Goal: Task Accomplishment & Management: Manage account settings

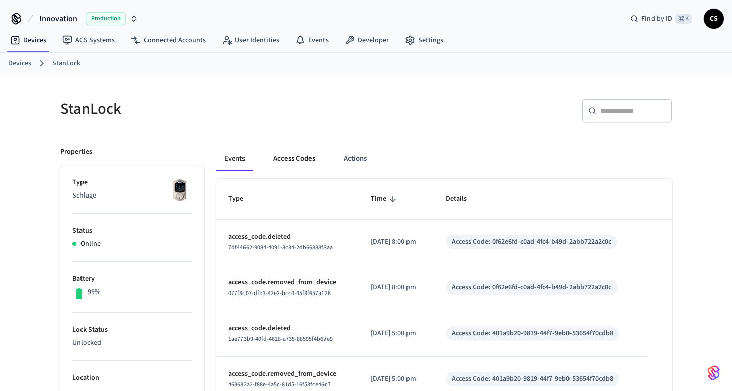
click at [278, 159] on button "Access Codes" at bounding box center [294, 159] width 58 height 24
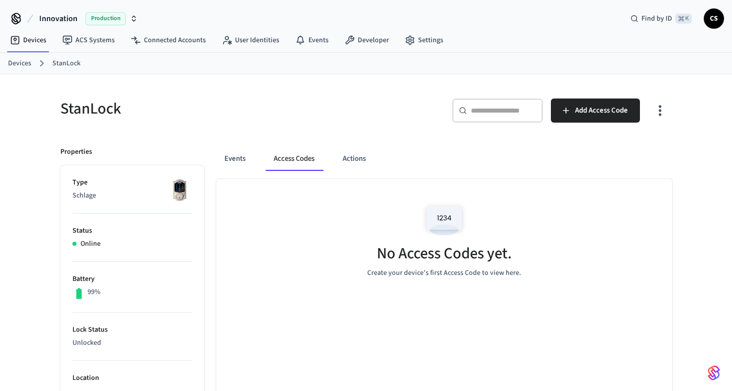
click at [288, 122] on div "StanLock" at bounding box center [204, 109] width 312 height 44
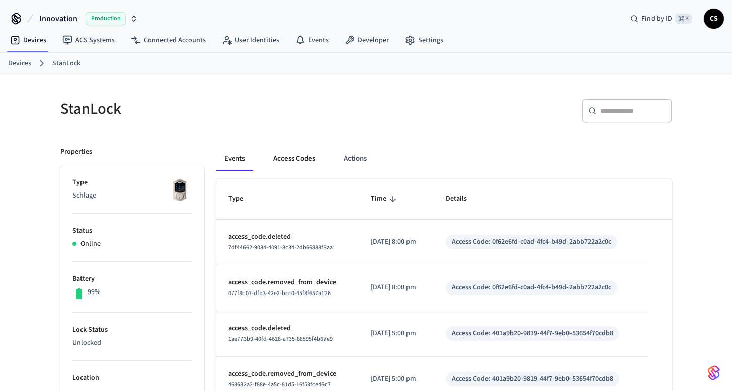
click at [294, 168] on button "Access Codes" at bounding box center [294, 159] width 58 height 24
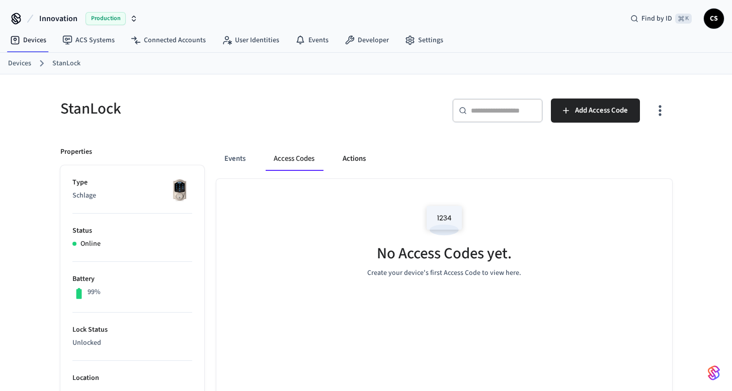
click at [353, 167] on button "Actions" at bounding box center [354, 159] width 39 height 24
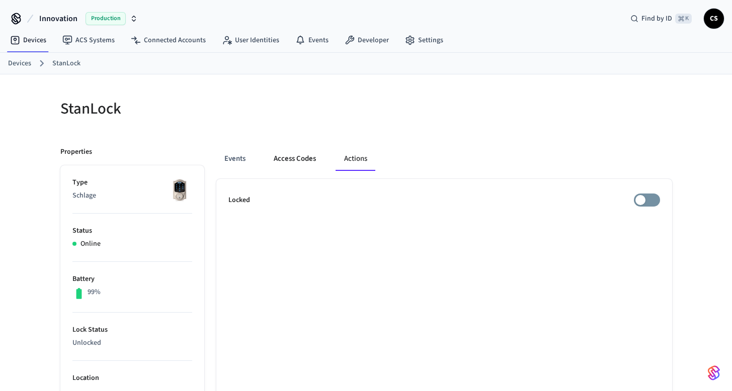
click at [303, 164] on button "Access Codes" at bounding box center [295, 159] width 58 height 24
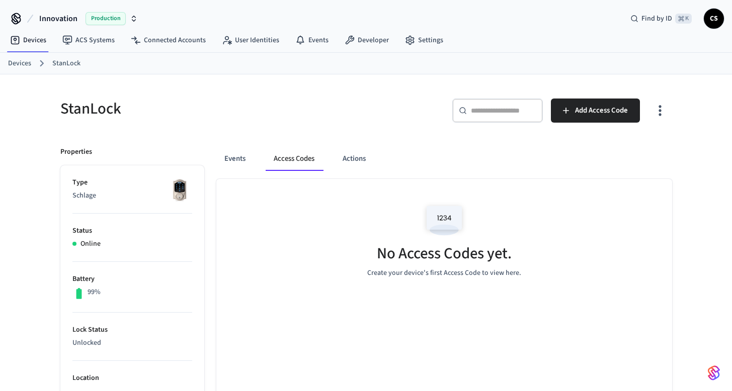
click at [233, 171] on div "Events Access Codes Actions" at bounding box center [444, 163] width 456 height 32
click at [233, 156] on button "Events" at bounding box center [234, 159] width 37 height 24
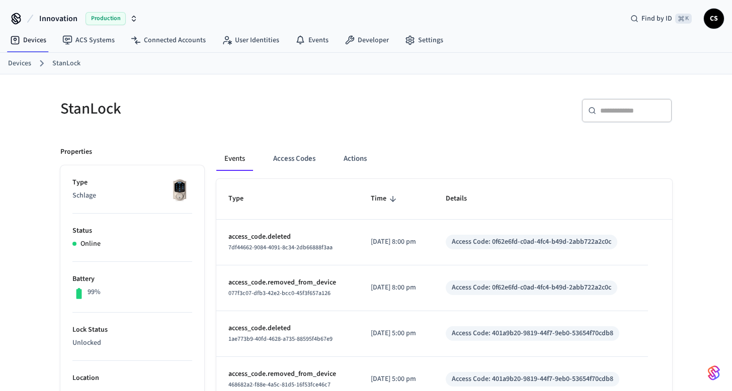
click at [142, 183] on p "Type" at bounding box center [132, 183] width 120 height 11
click at [302, 161] on button "Access Codes" at bounding box center [294, 159] width 58 height 24
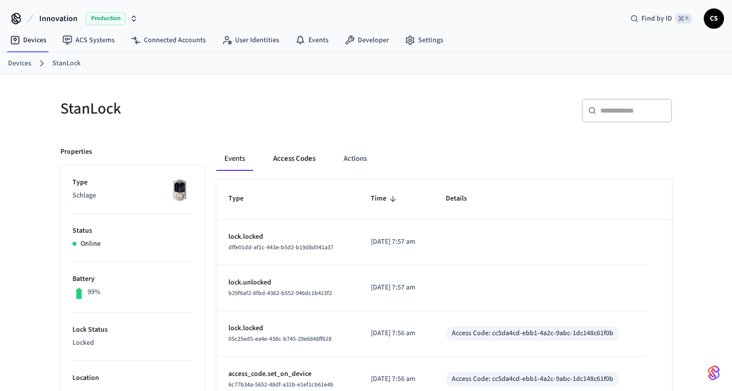
click at [296, 161] on button "Access Codes" at bounding box center [294, 159] width 58 height 24
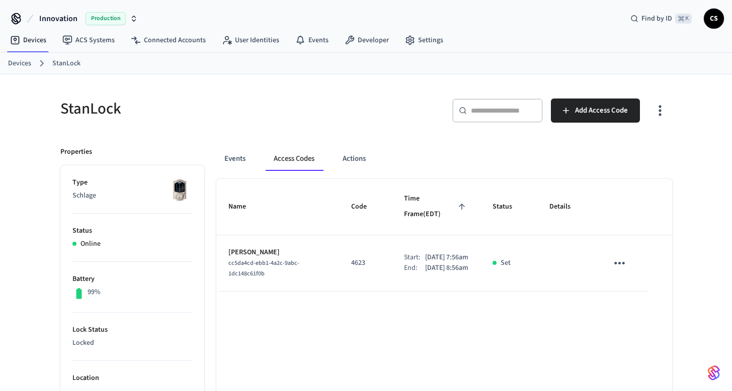
click at [237, 248] on p "John Doe" at bounding box center [277, 253] width 99 height 11
click at [237, 248] on p "[PERSON_NAME]" at bounding box center [277, 253] width 99 height 11
click at [621, 256] on icon "sticky table" at bounding box center [620, 264] width 16 height 16
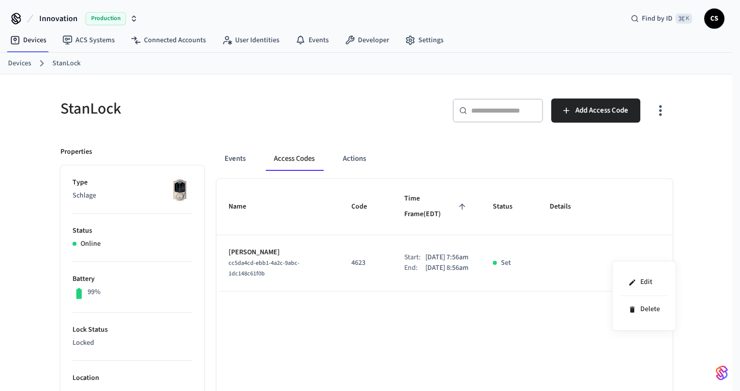
click at [646, 163] on div at bounding box center [370, 195] width 740 height 391
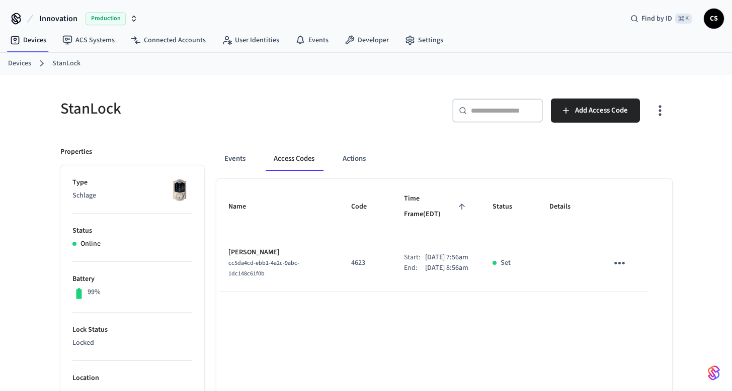
click at [647, 109] on div "​ ​ Add Access Code" at bounding box center [522, 115] width 300 height 32
click at [662, 109] on icon "button" at bounding box center [660, 111] width 16 height 16
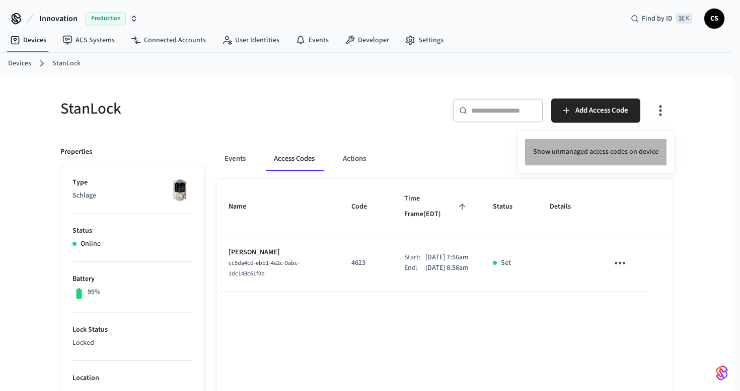
click at [647, 154] on li "Show unmanaged access codes on device" at bounding box center [595, 152] width 141 height 27
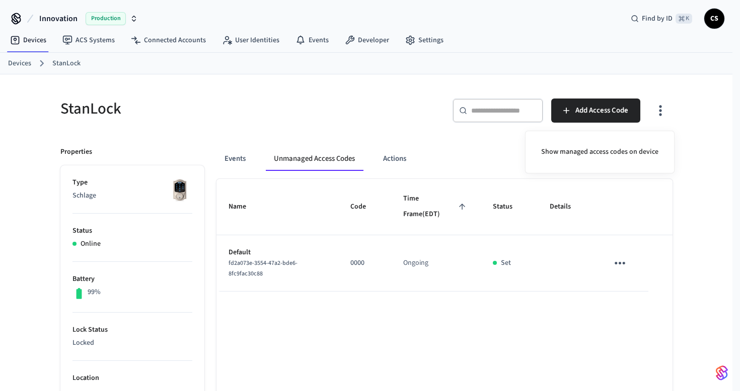
click at [663, 103] on div at bounding box center [370, 195] width 740 height 391
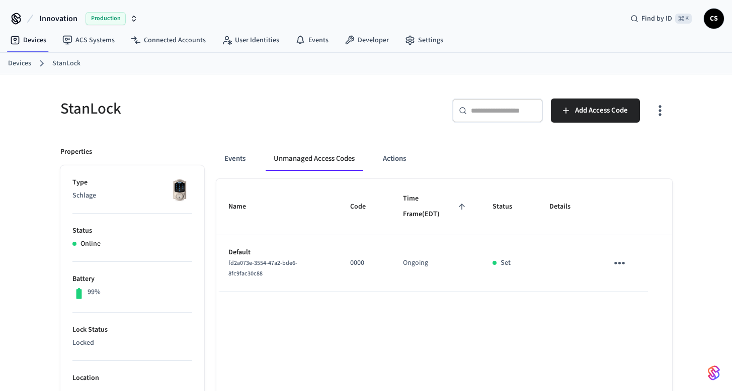
click at [661, 112] on icon "button" at bounding box center [660, 111] width 16 height 16
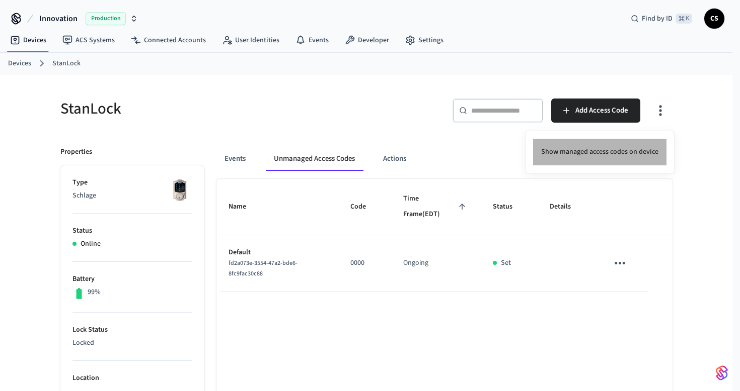
click at [646, 150] on li "Show managed access codes on device" at bounding box center [599, 152] width 133 height 27
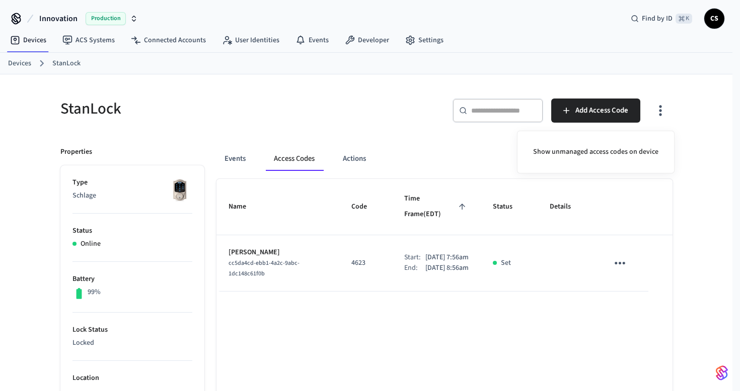
click at [372, 113] on div at bounding box center [370, 195] width 740 height 391
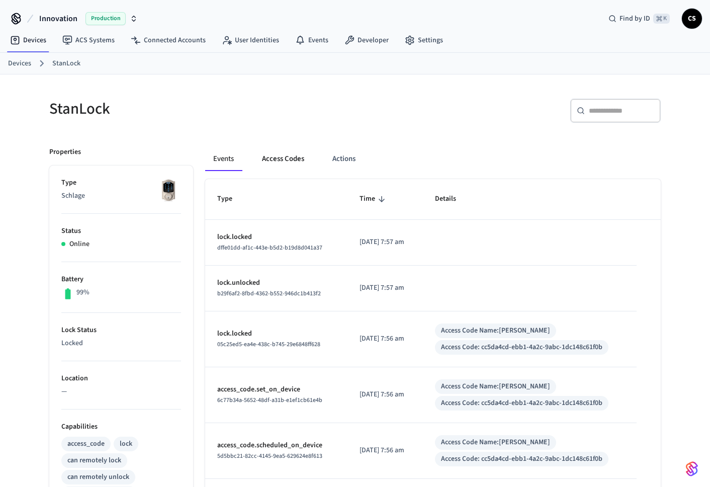
click at [283, 155] on button "Access Codes" at bounding box center [283, 159] width 58 height 24
